Goal: Information Seeking & Learning: Find specific page/section

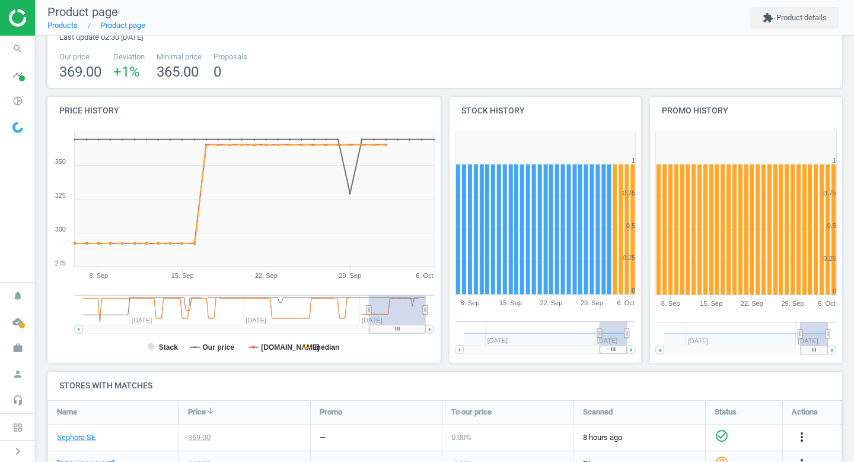
scroll to position [68, 0]
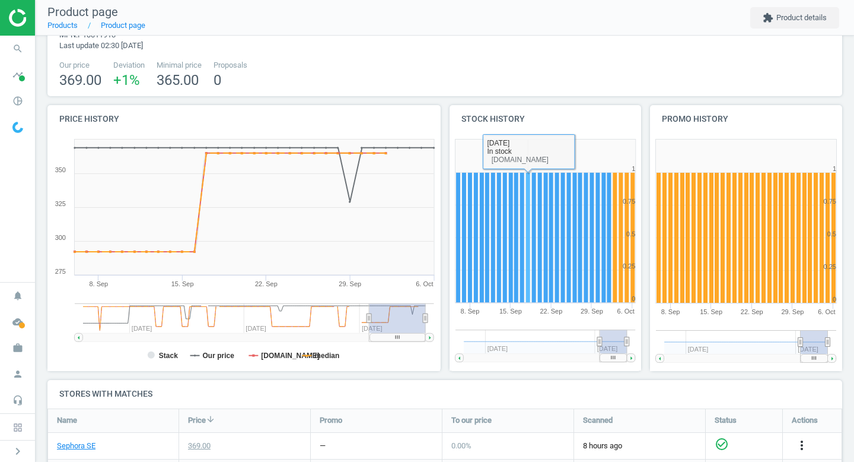
click at [526, 252] on rect at bounding box center [528, 238] width 4 height 131
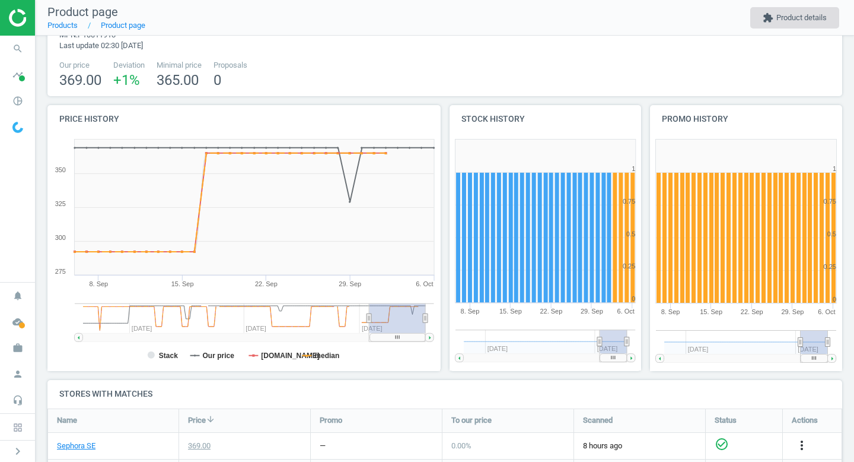
click at [789, 18] on button "extension Product details" at bounding box center [795, 17] width 89 height 21
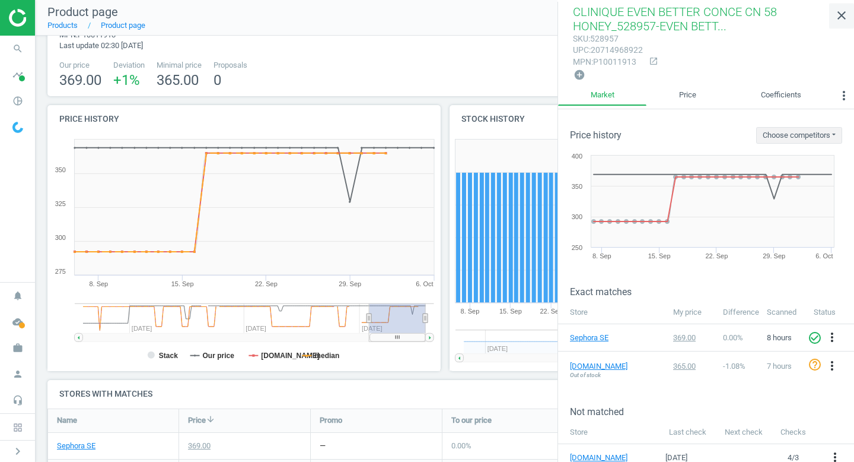
click at [843, 15] on icon "close" at bounding box center [842, 15] width 14 height 14
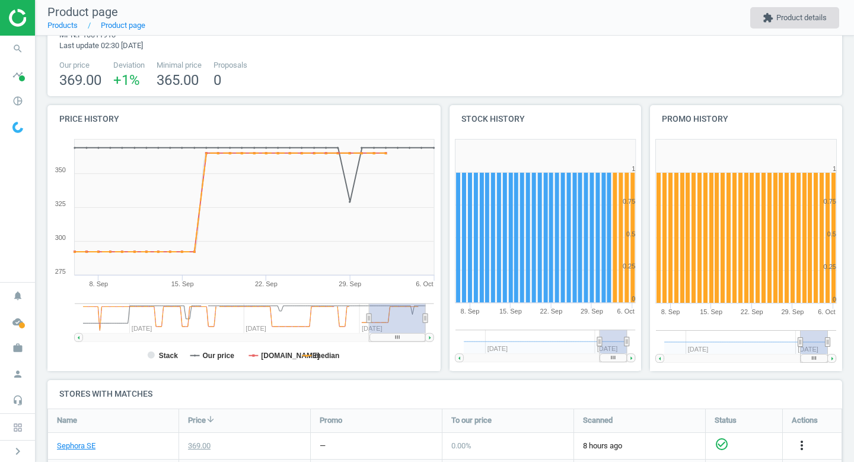
click at [777, 22] on button "extension Product details" at bounding box center [795, 17] width 89 height 21
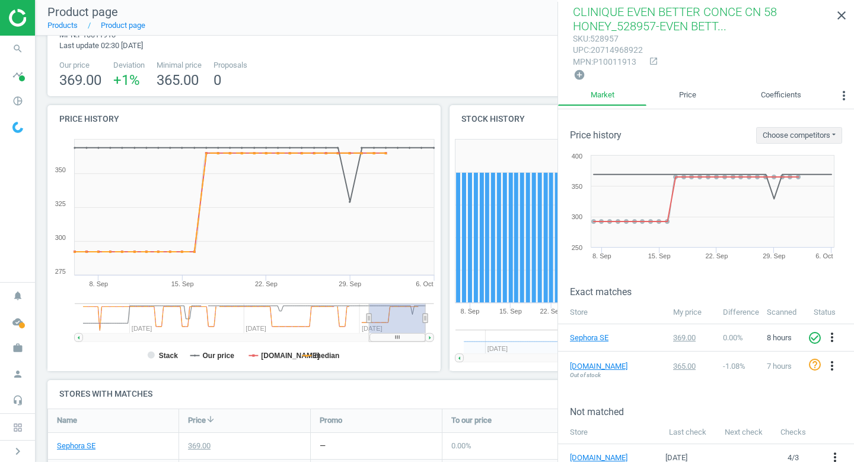
click at [18, 128] on img at bounding box center [17, 127] width 11 height 11
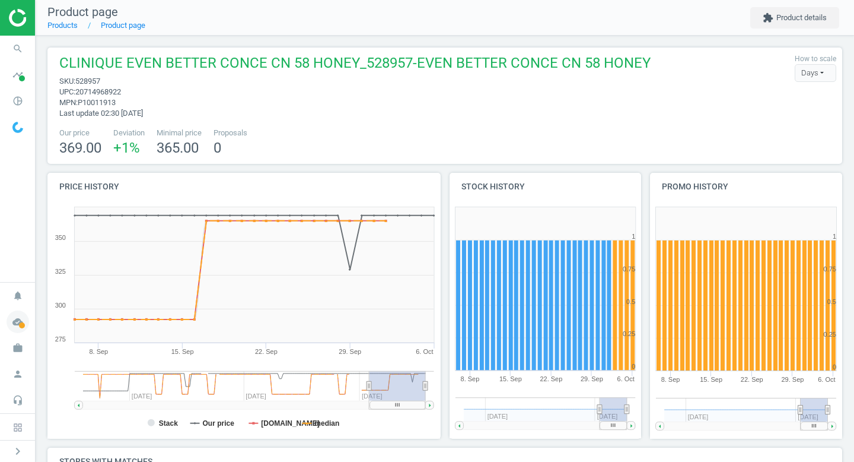
click at [21, 322] on icon "cloud_done" at bounding box center [18, 321] width 23 height 23
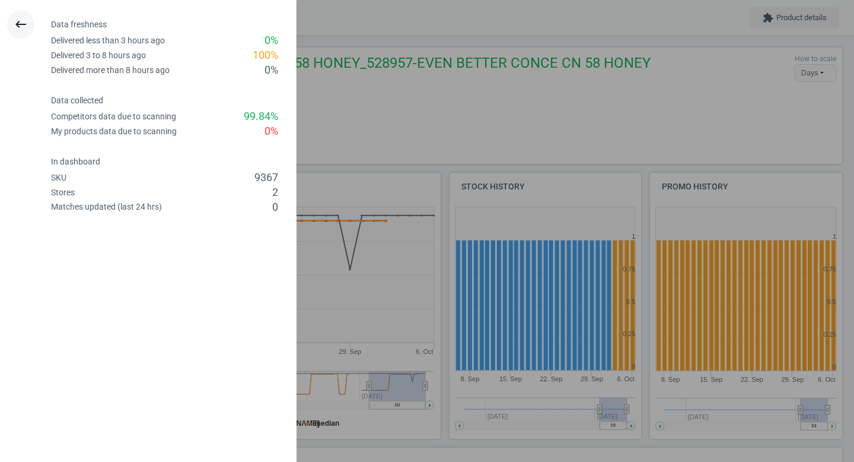
click at [17, 16] on button "keyboard_backspace" at bounding box center [20, 25] width 27 height 28
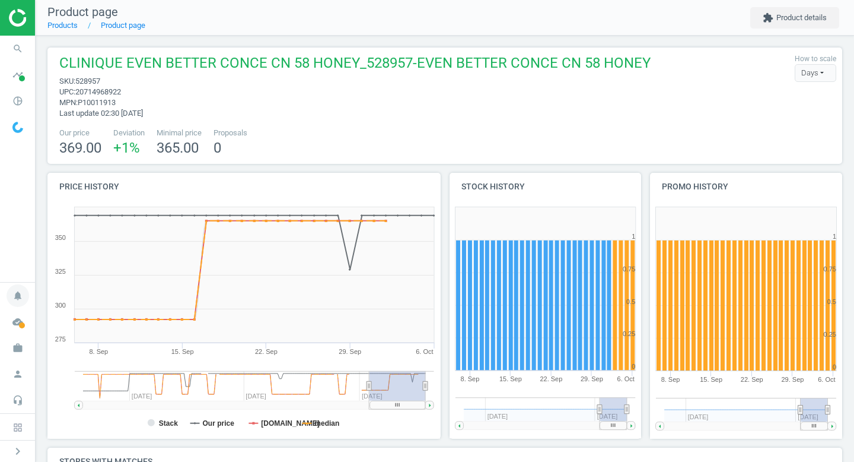
click at [13, 291] on icon "notifications" at bounding box center [18, 295] width 23 height 23
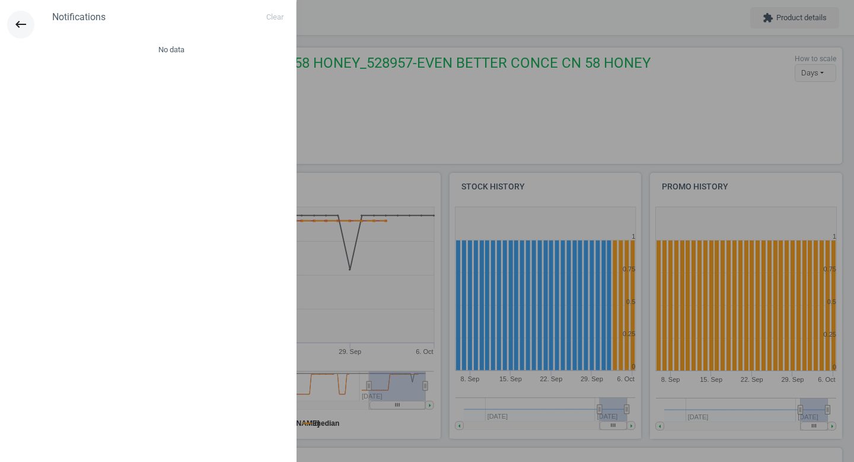
drag, startPoint x: 14, startPoint y: 93, endPoint x: 14, endPoint y: 20, distance: 72.4
click at [14, 20] on icon "keyboard_backspace" at bounding box center [21, 24] width 14 height 14
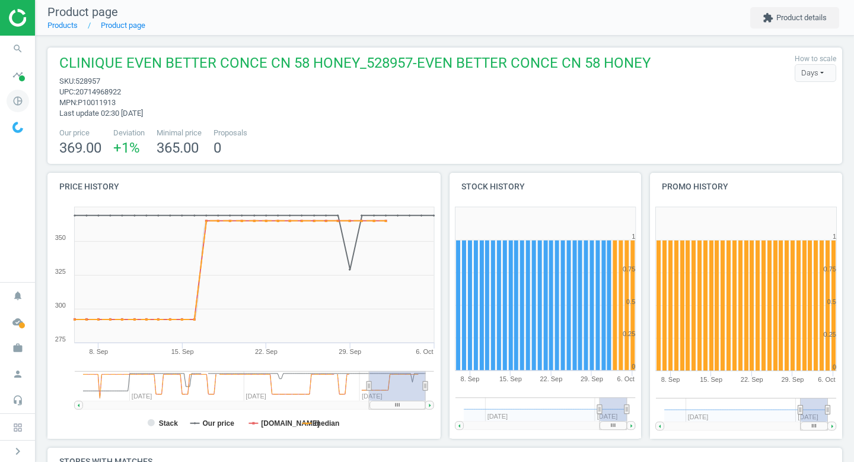
click at [18, 107] on icon "pie_chart_outlined" at bounding box center [18, 101] width 23 height 23
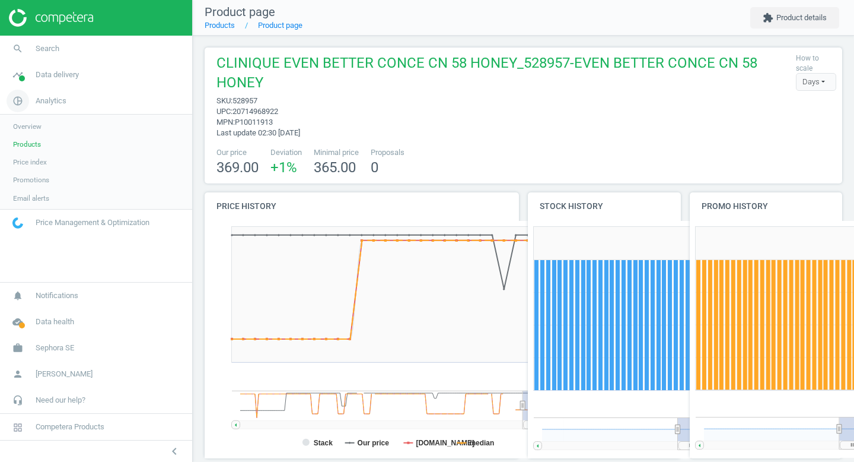
scroll to position [238, 155]
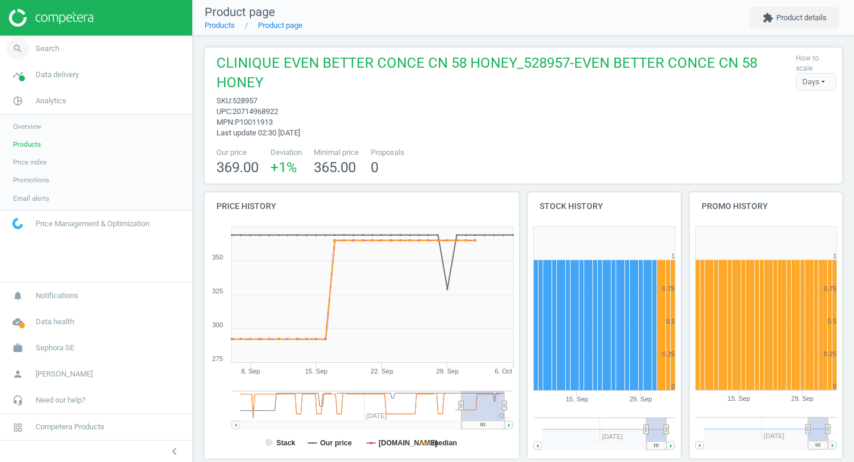
click at [190, 55] on link "search Search" at bounding box center [96, 49] width 192 height 26
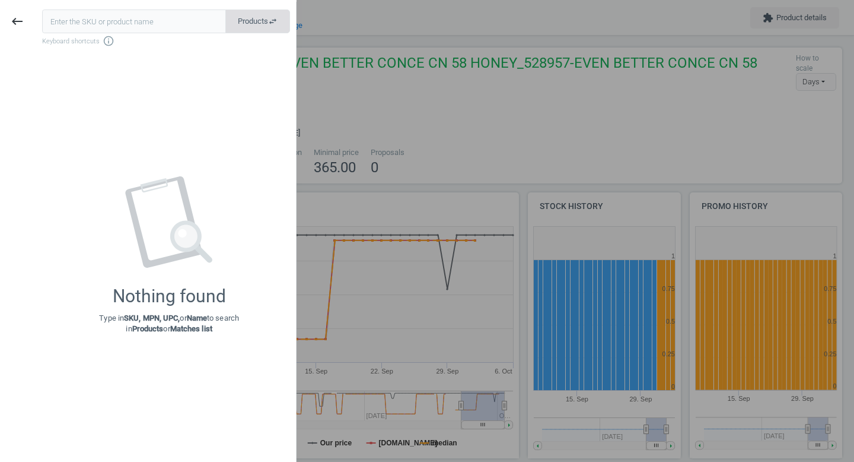
click at [257, 11] on button "Products swap_horiz" at bounding box center [257, 21] width 65 height 24
click at [257, 11] on button "Matches swap_horiz" at bounding box center [258, 21] width 64 height 24
click at [395, 120] on div at bounding box center [427, 231] width 854 height 462
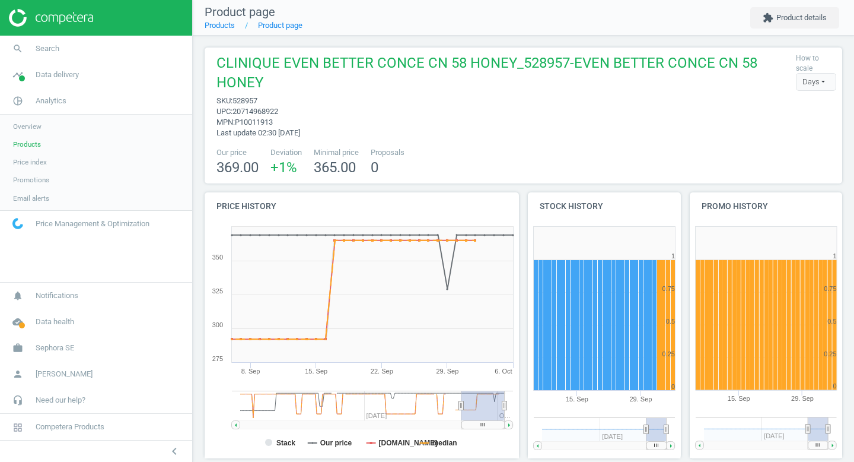
click at [568, 62] on span "CLINIQUE EVEN BETTER CONCE CN 58 HONEY_528957-EVEN BETTER CONCE CN 58 HONEY" at bounding box center [504, 74] width 574 height 42
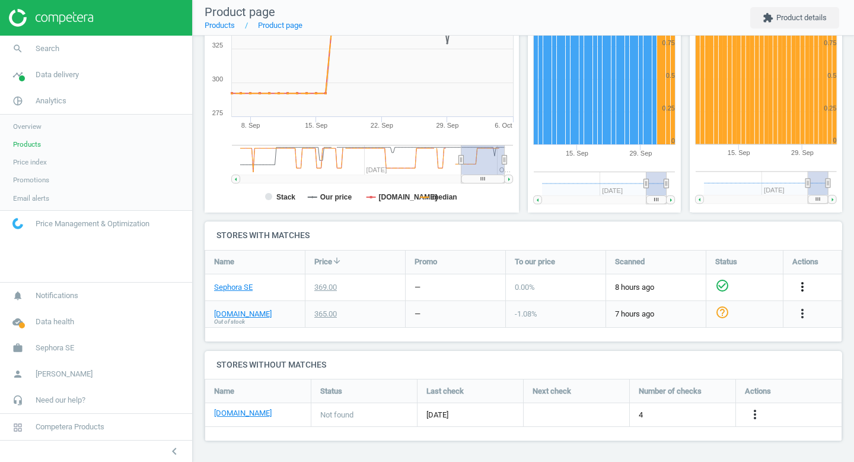
click at [803, 285] on icon "more_vert" at bounding box center [803, 286] width 14 height 14
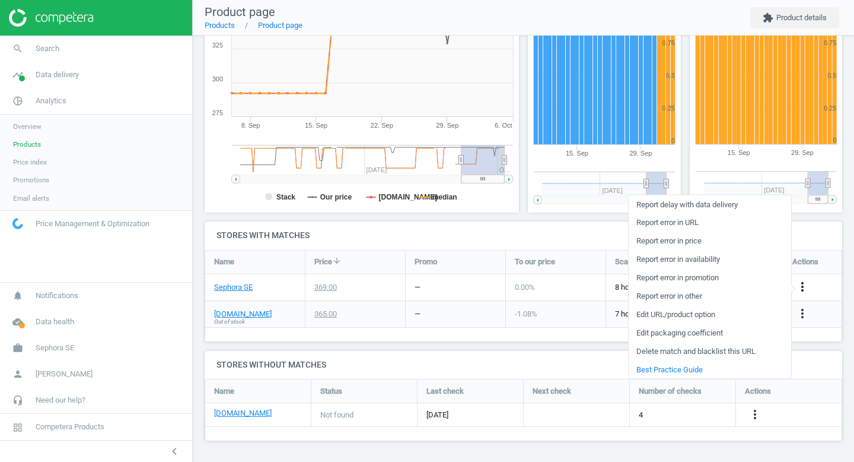
click at [803, 285] on icon "more_vert" at bounding box center [803, 286] width 14 height 14
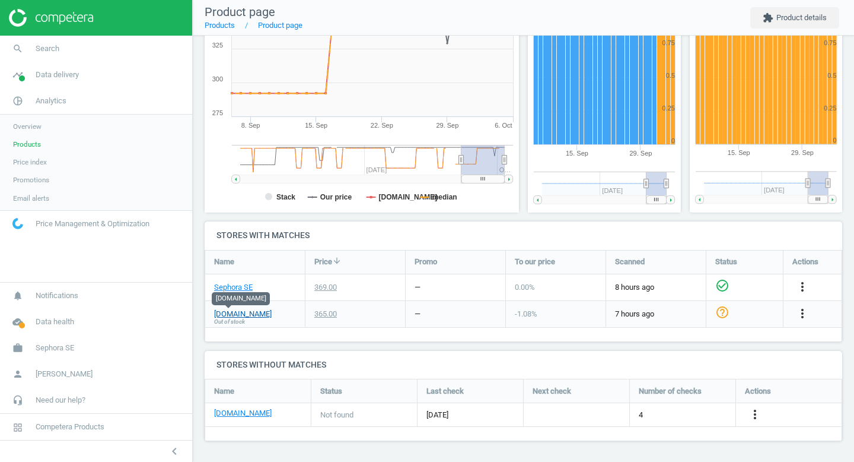
click at [234, 315] on link "[DOMAIN_NAME]" at bounding box center [243, 314] width 58 height 11
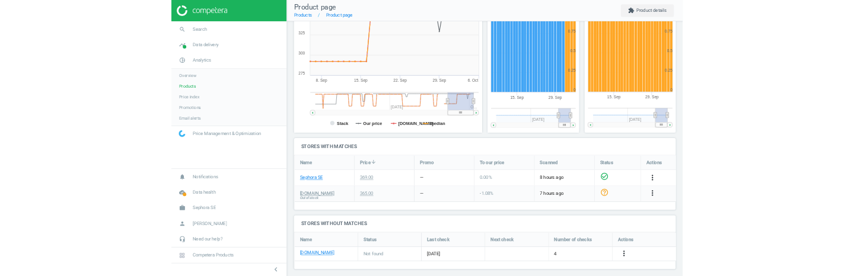
scroll to position [246, 0]
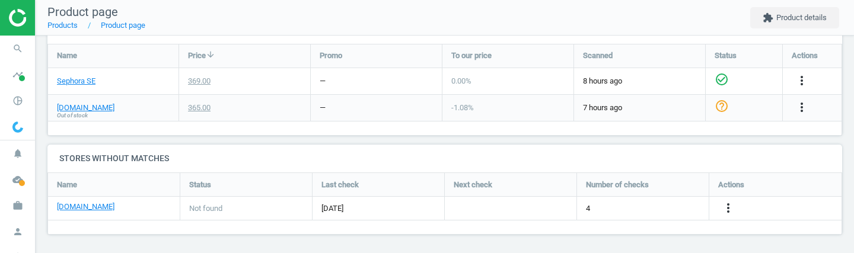
scroll to position [429, 0]
